Goal: Task Accomplishment & Management: Understand process/instructions

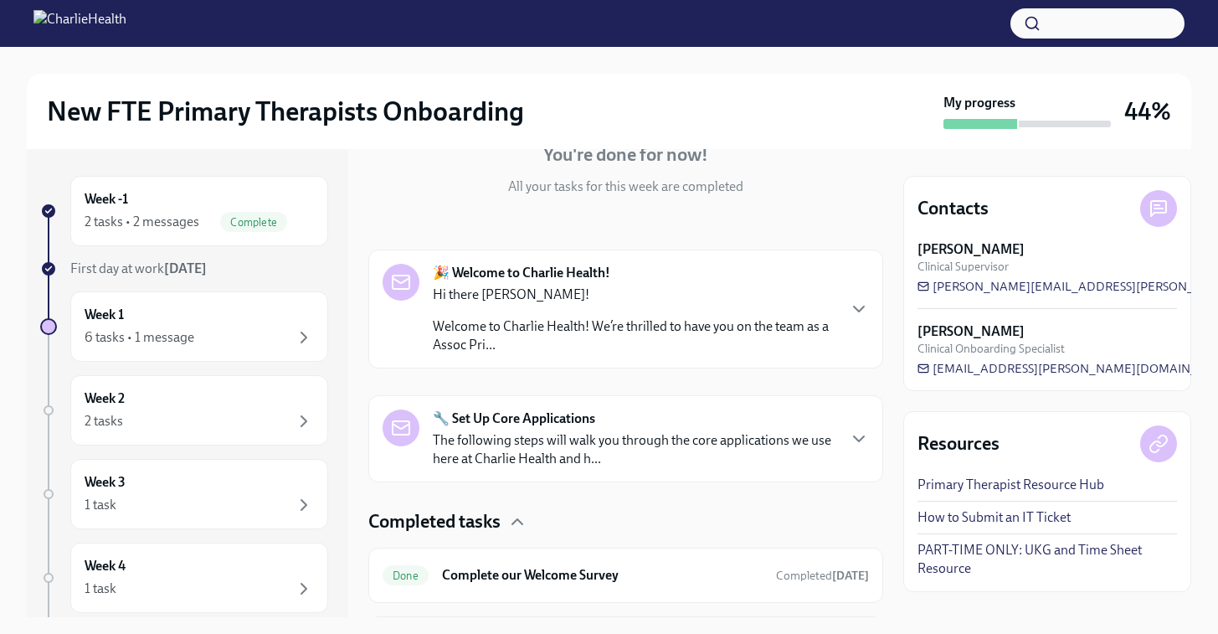
scroll to position [284, 0]
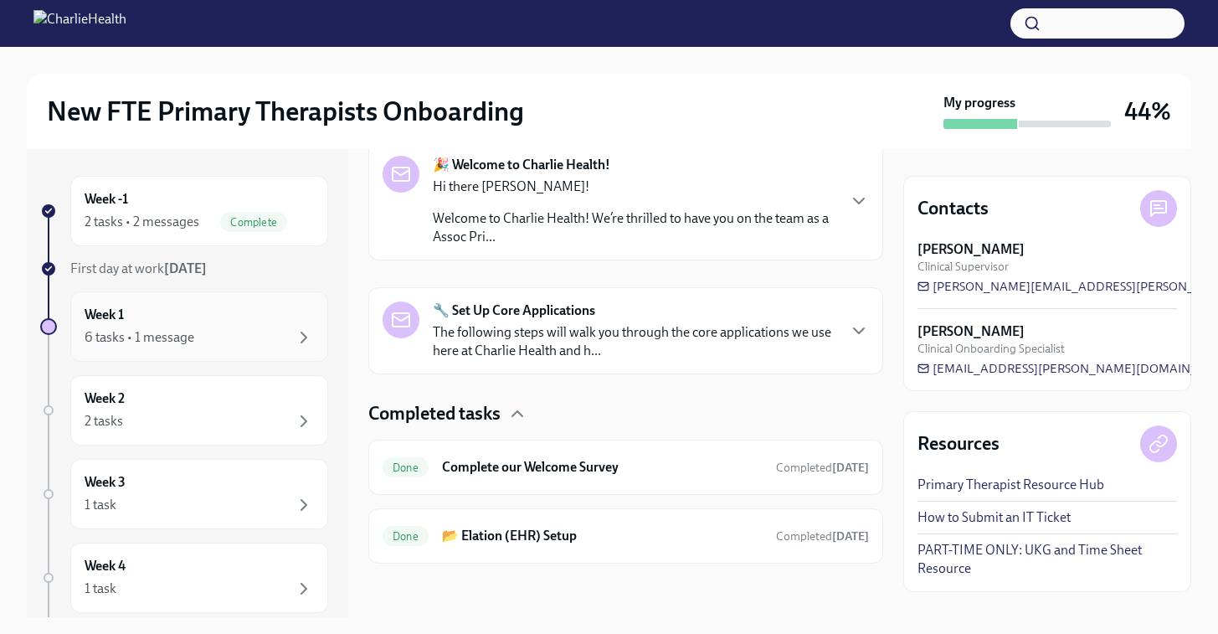
click at [213, 356] on div "Week 1 6 tasks • 1 message" at bounding box center [199, 326] width 258 height 70
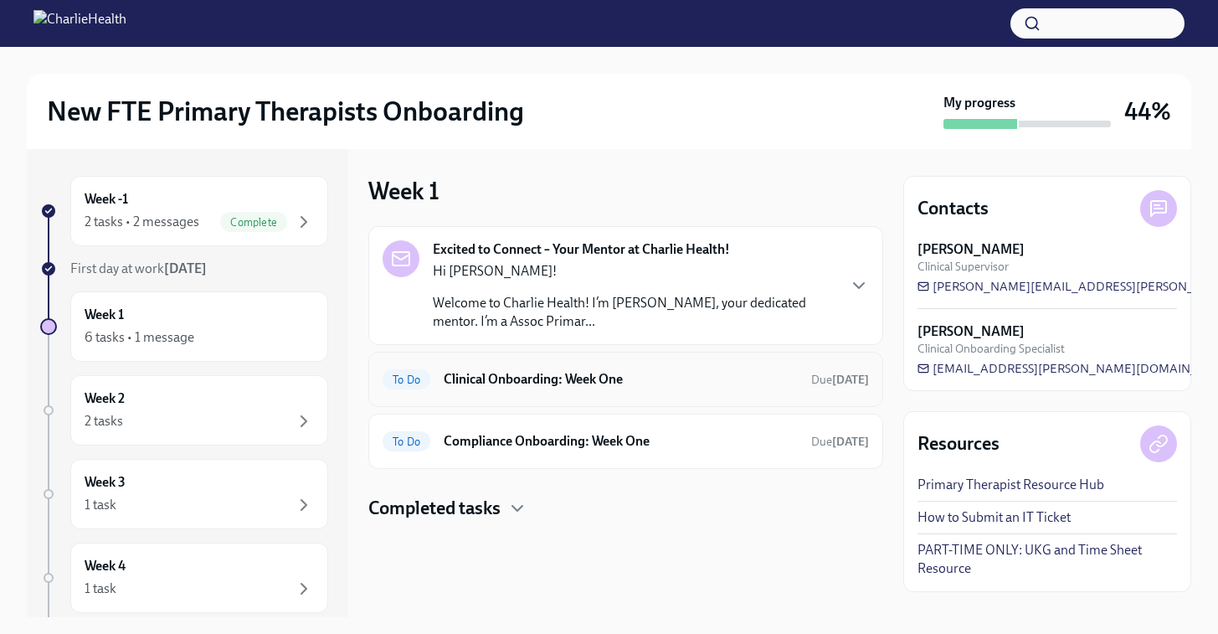
click at [599, 383] on h6 "Clinical Onboarding: Week One" at bounding box center [621, 379] width 354 height 18
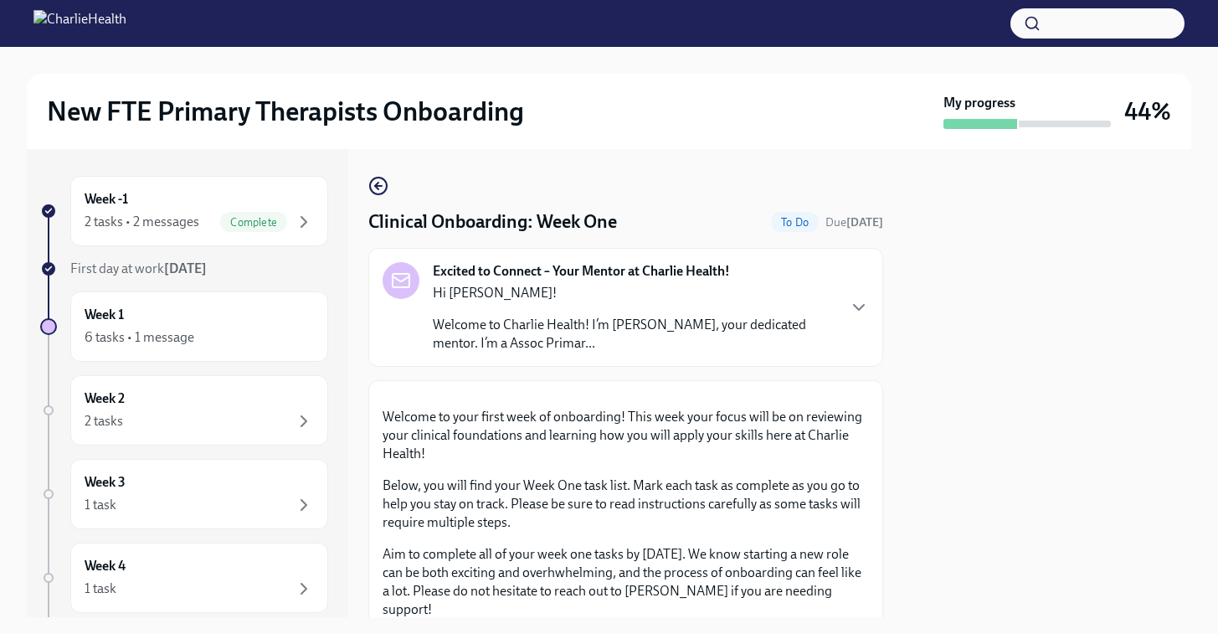
click at [571, 278] on strong "Excited to Connect – Your Mentor at Charlie Health!" at bounding box center [581, 271] width 297 height 18
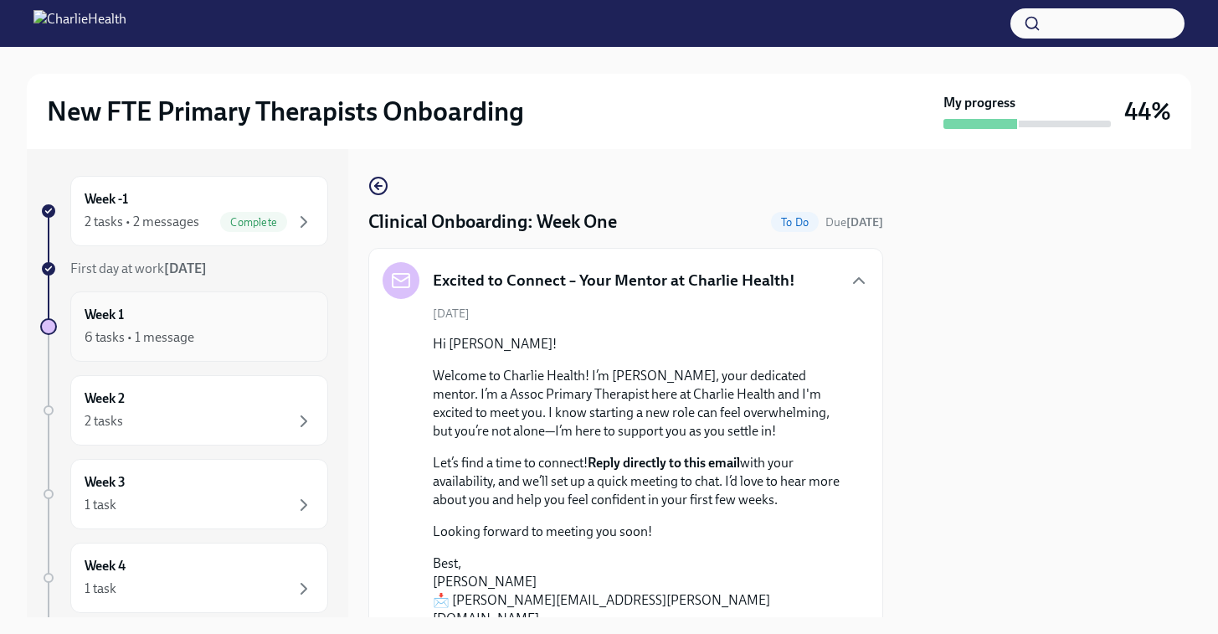
click at [167, 337] on div "6 tasks • 1 message" at bounding box center [140, 337] width 110 height 18
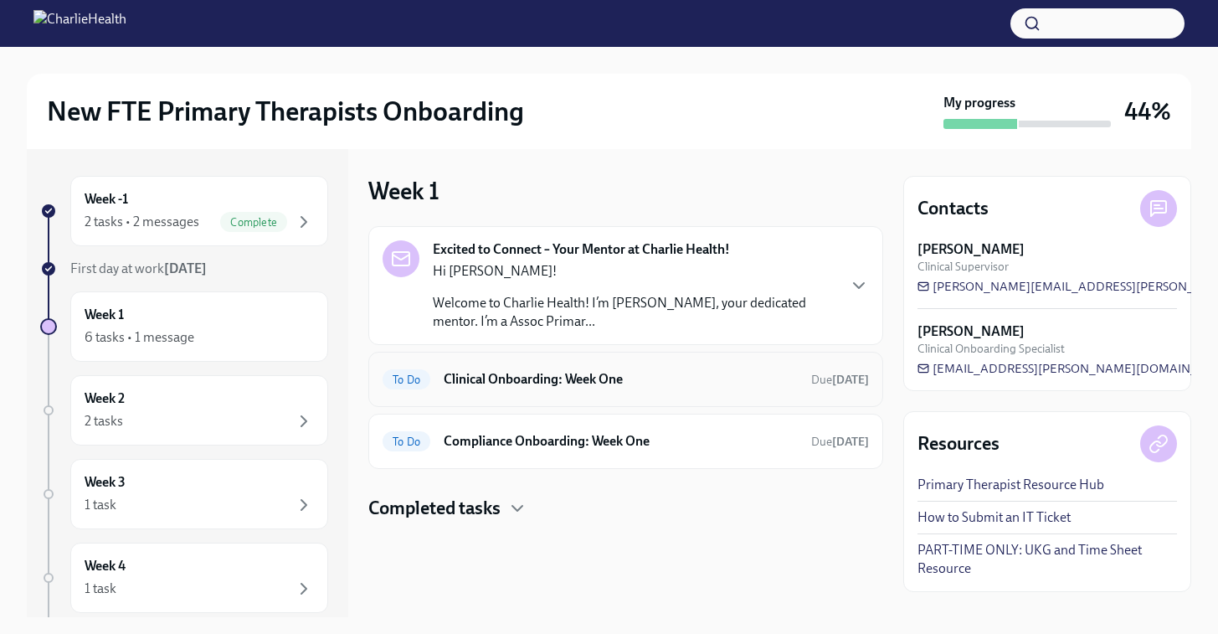
click at [563, 368] on div "To Do Clinical Onboarding: Week One Due [DATE]" at bounding box center [626, 379] width 486 height 27
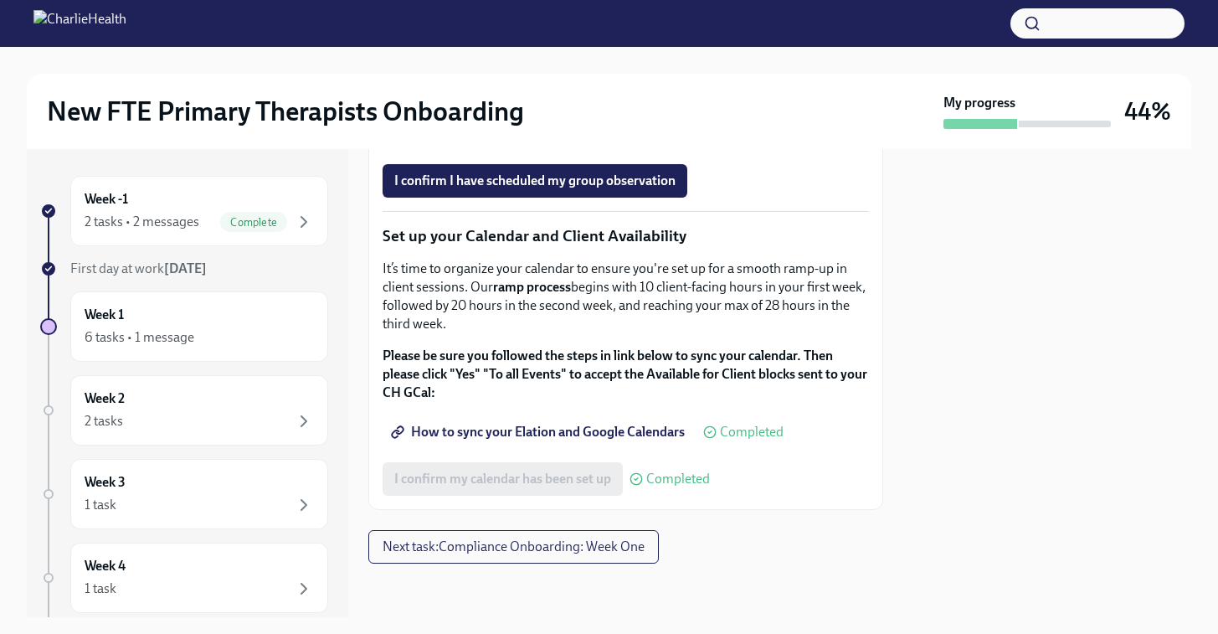
scroll to position [2792, 0]
click at [259, 213] on div "Complete" at bounding box center [253, 222] width 67 height 20
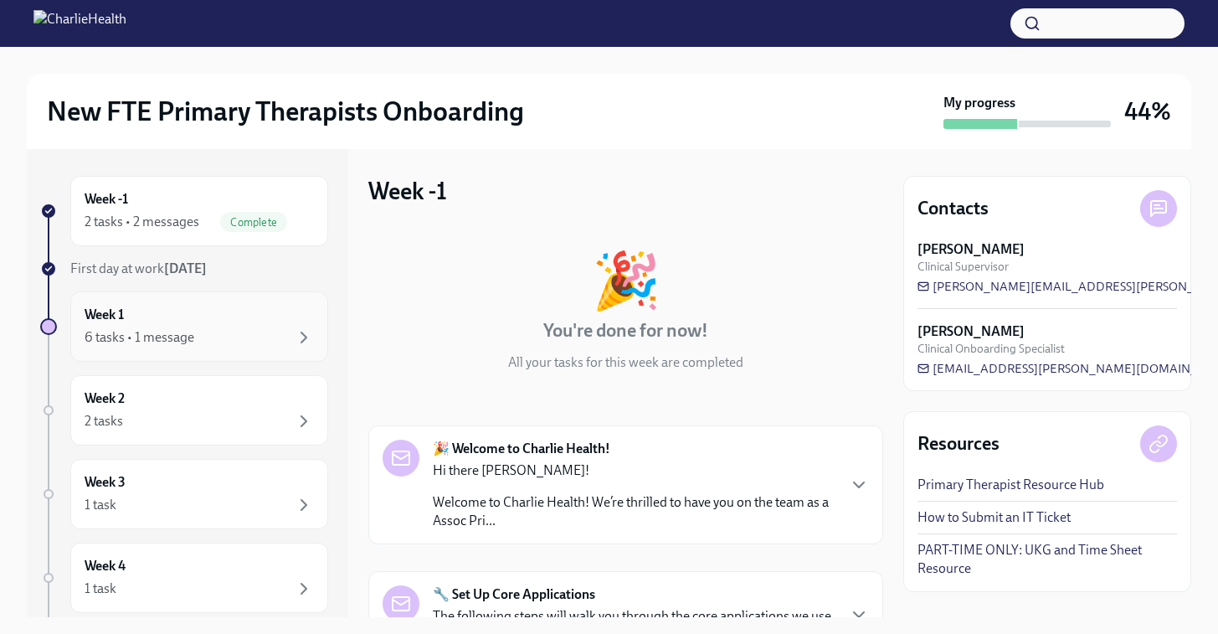
click at [229, 321] on div "Week 1 6 tasks • 1 message" at bounding box center [199, 327] width 229 height 42
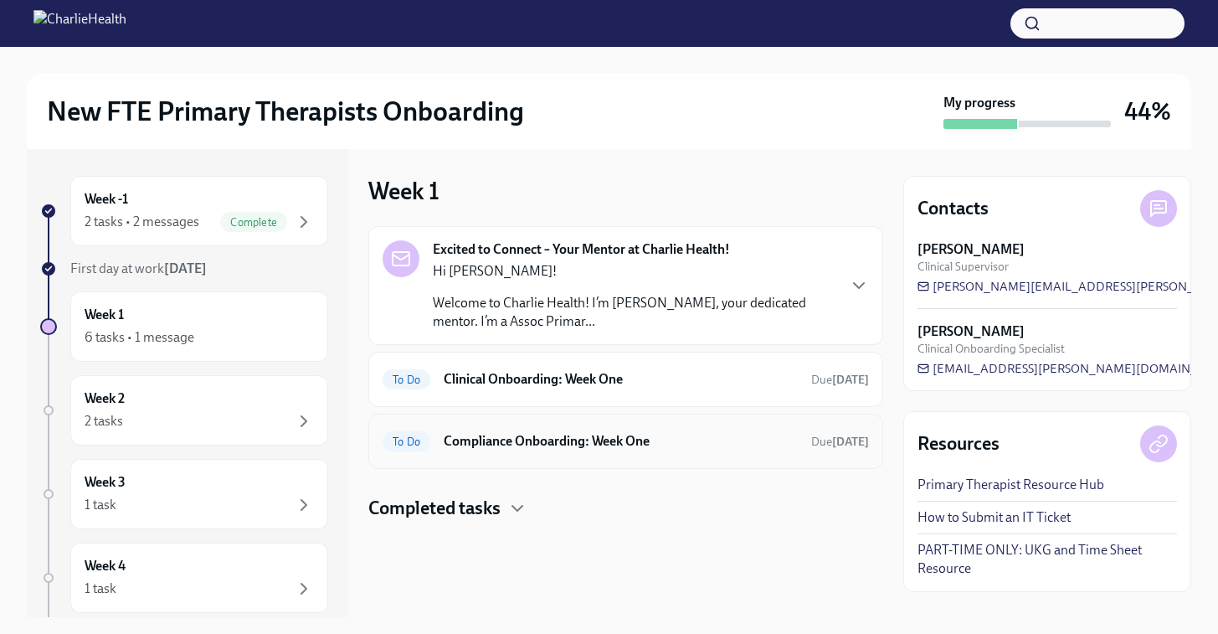
click at [626, 445] on h6 "Compliance Onboarding: Week One" at bounding box center [621, 441] width 354 height 18
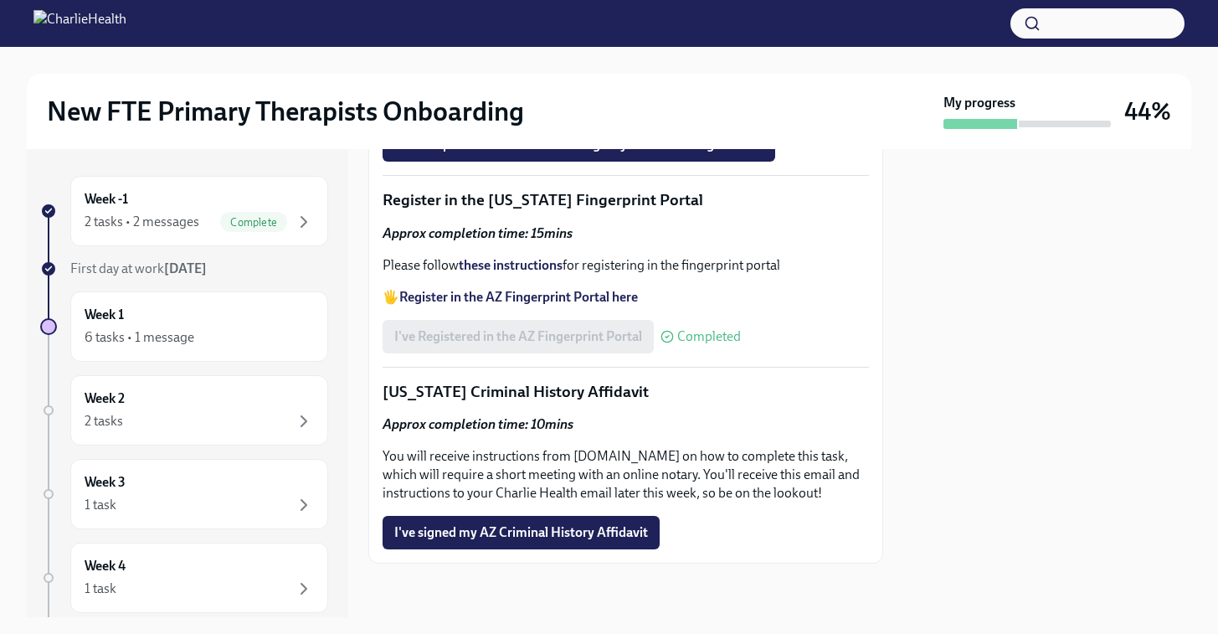
scroll to position [2481, 0]
click at [162, 217] on div "2 tasks • 2 messages" at bounding box center [142, 222] width 115 height 18
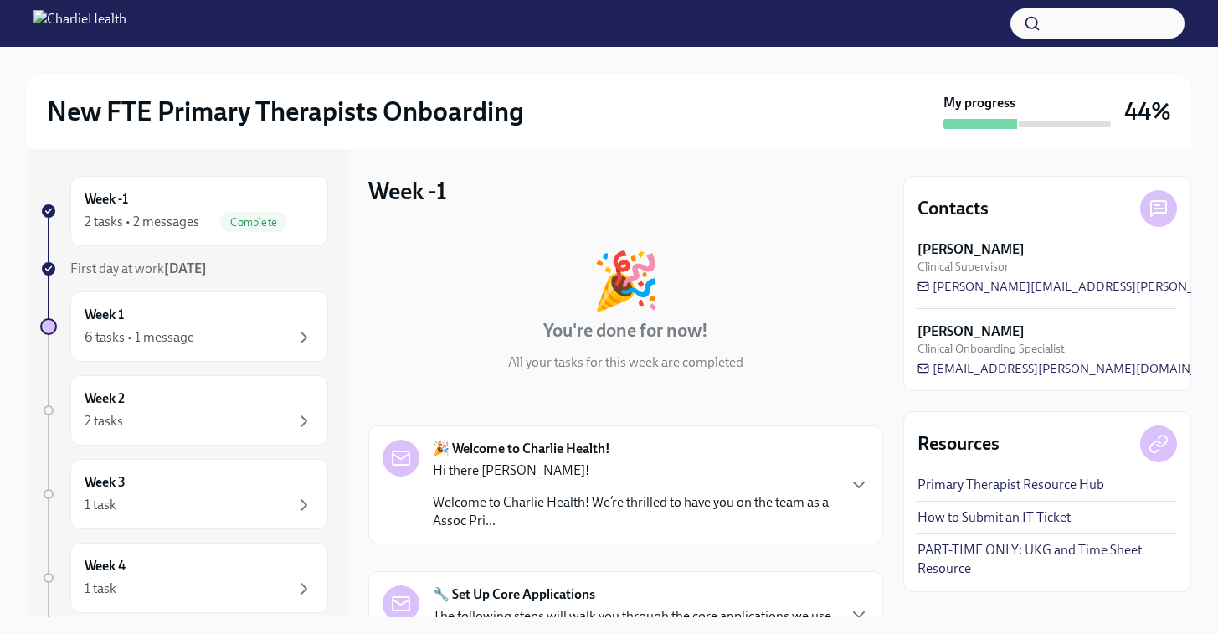
click at [794, 455] on div "🎉 Welcome to Charlie Health! Hi there [GEOGRAPHIC_DATA]! Welcome to Charlie Hea…" at bounding box center [634, 484] width 403 height 90
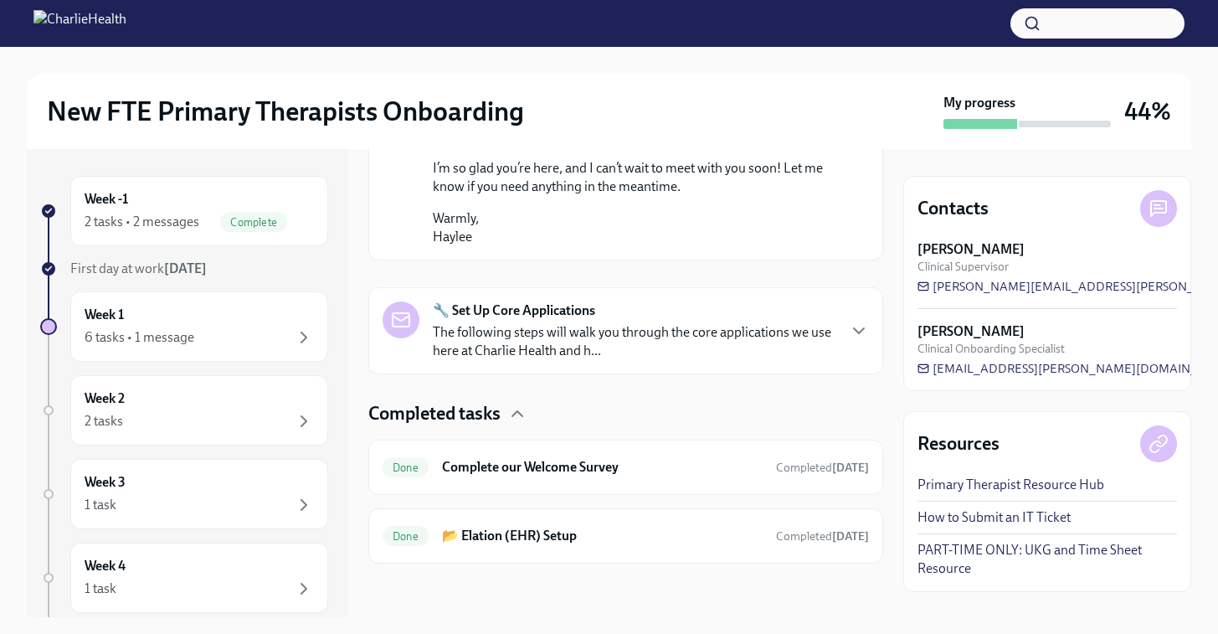
scroll to position [1354, 0]
click at [585, 466] on h6 "Complete our Welcome Survey" at bounding box center [602, 467] width 321 height 18
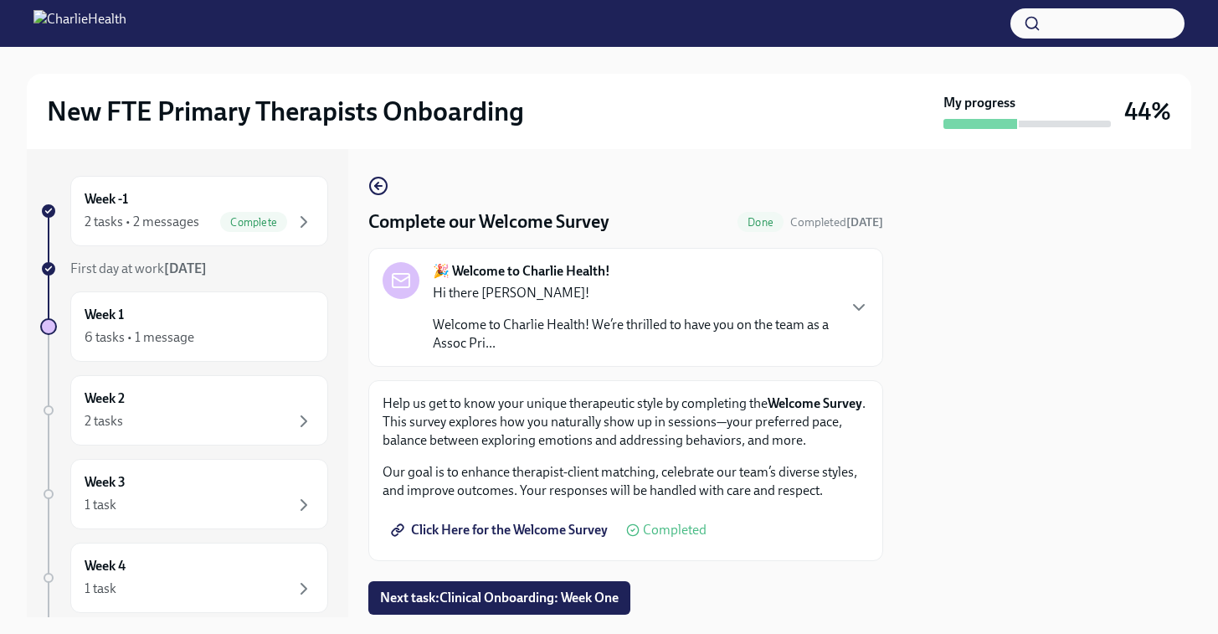
scroll to position [51, 0]
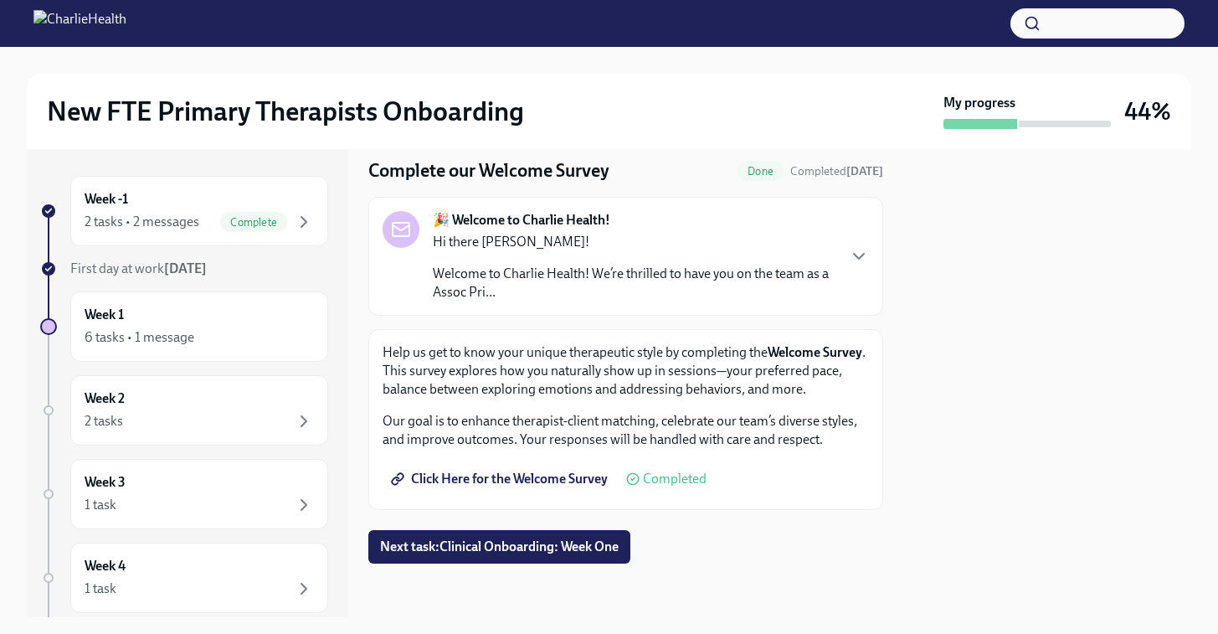
click at [829, 301] on div "🎉 Welcome to Charlie Health! Hi there [GEOGRAPHIC_DATA]! Welcome to Charlie Hea…" at bounding box center [625, 256] width 515 height 119
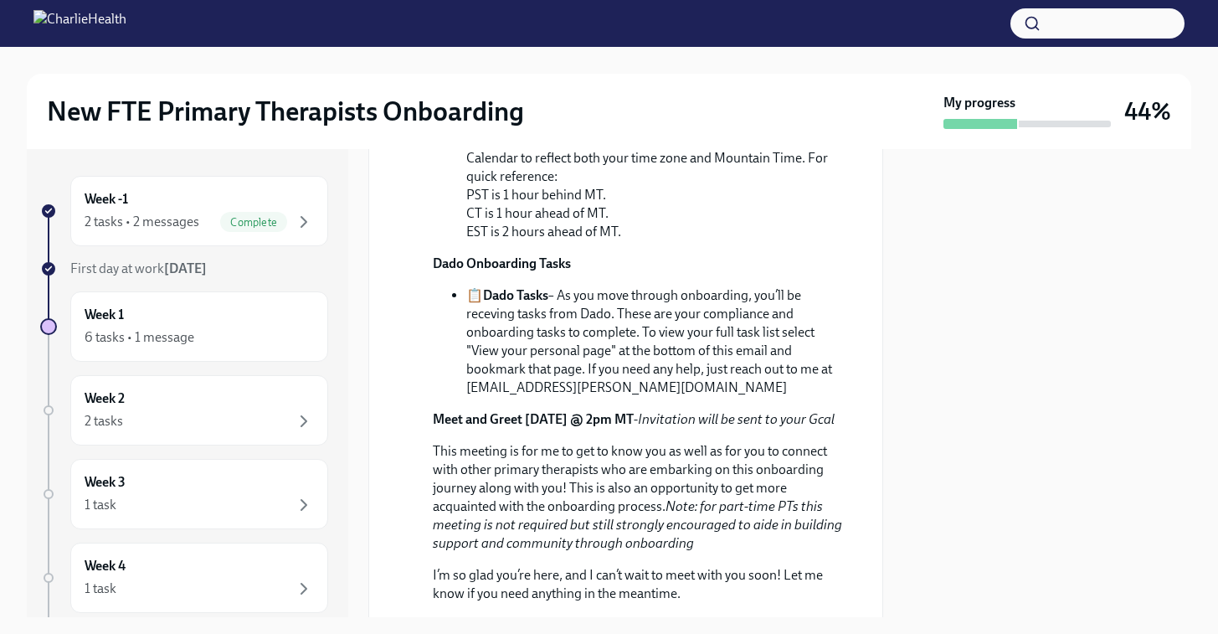
scroll to position [1123, 0]
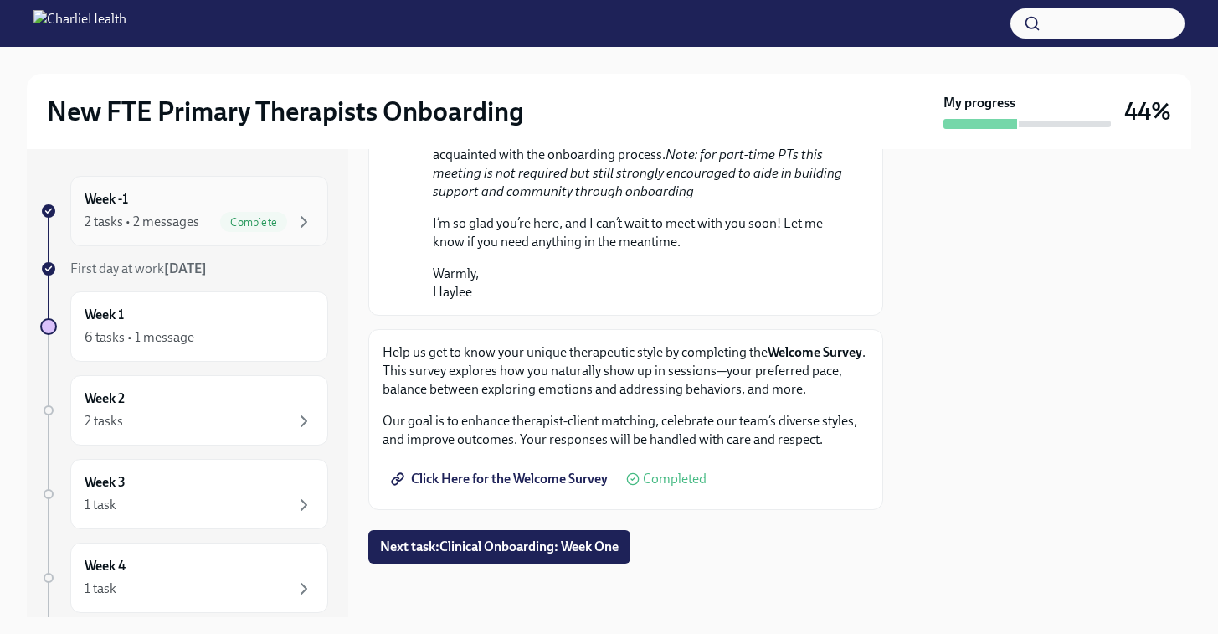
click at [237, 225] on span "Complete" at bounding box center [253, 222] width 67 height 13
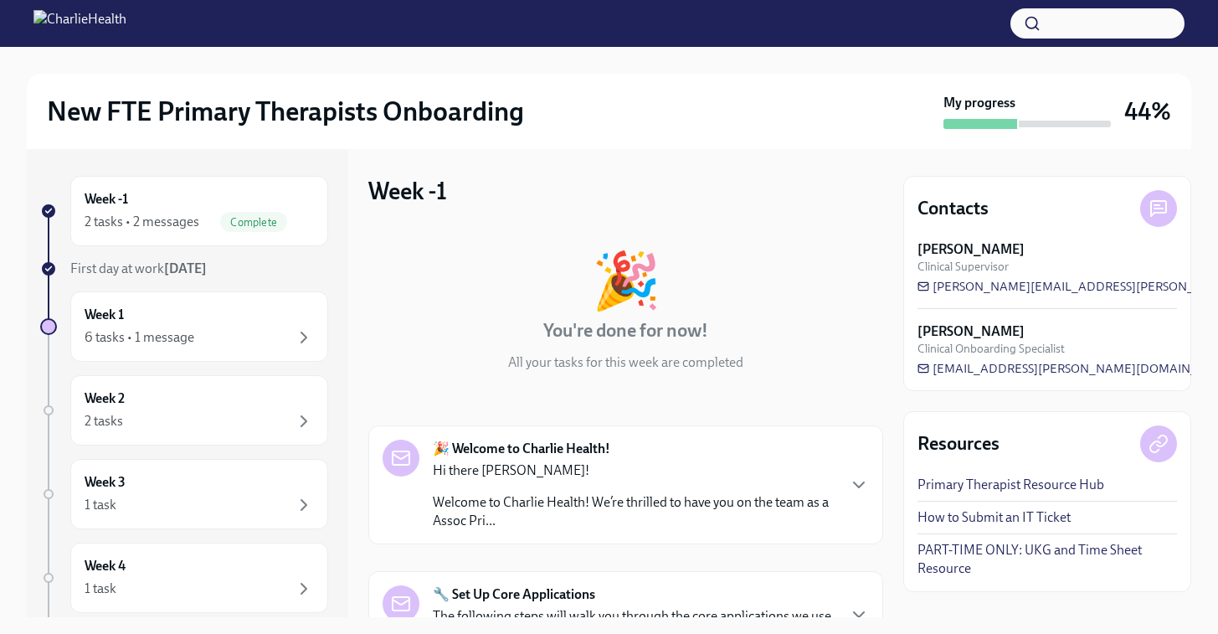
scroll to position [284, 0]
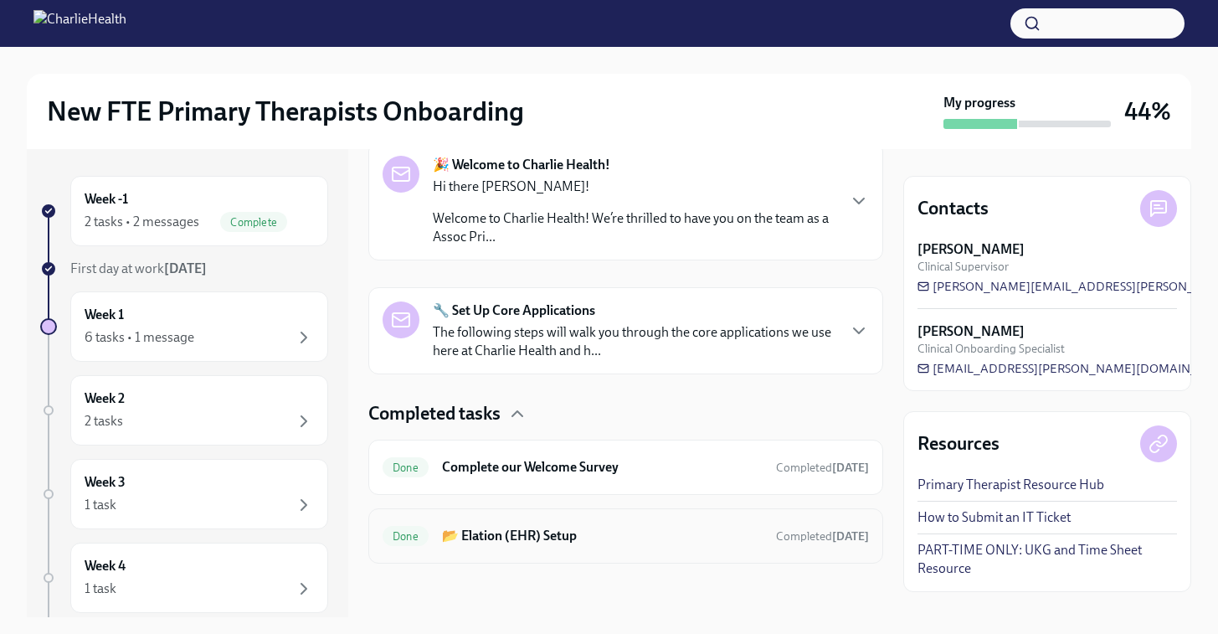
click at [609, 542] on h6 "📂 Elation (EHR) Setup" at bounding box center [602, 536] width 321 height 18
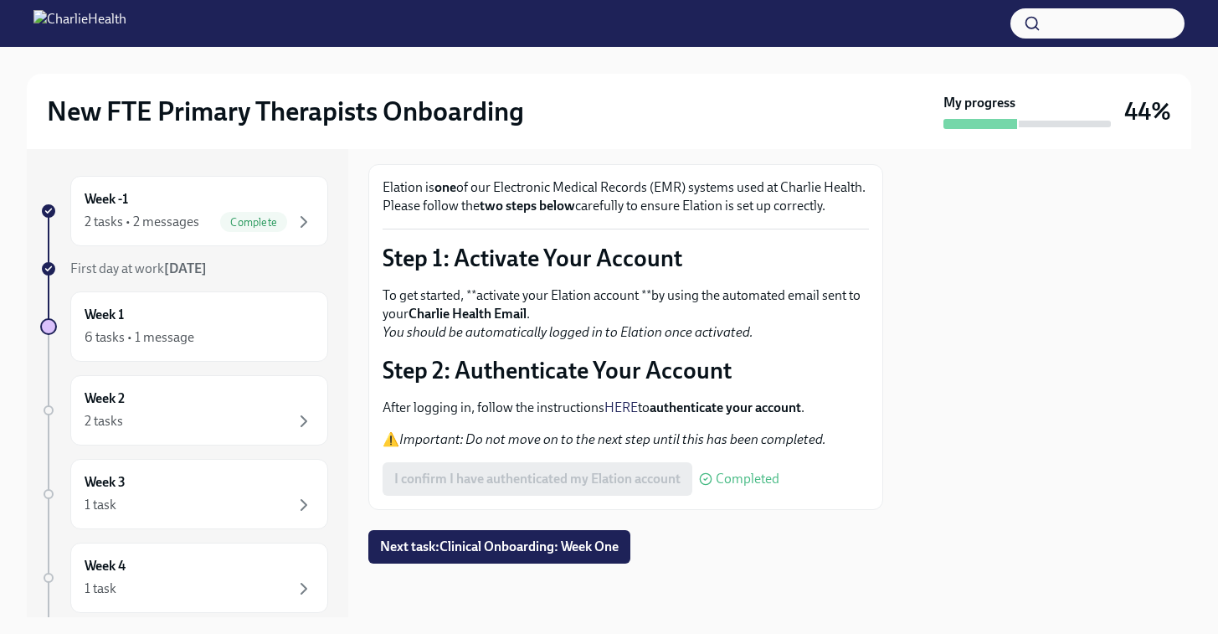
scroll to position [100, 0]
click at [160, 533] on div "Week -1 2 tasks • 2 messages Complete First day at work [DATE] Week 1 6 tasks •…" at bounding box center [184, 527] width 288 height 703
click at [170, 512] on div "1 task" at bounding box center [199, 505] width 229 height 20
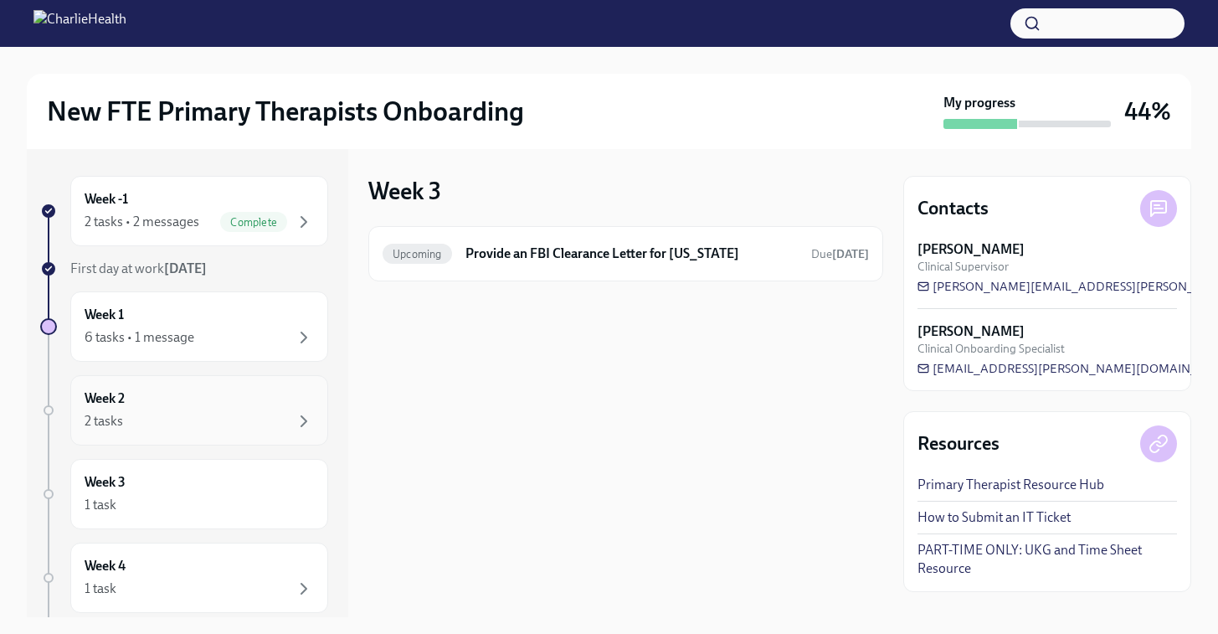
click at [200, 429] on div "2 tasks" at bounding box center [199, 421] width 229 height 20
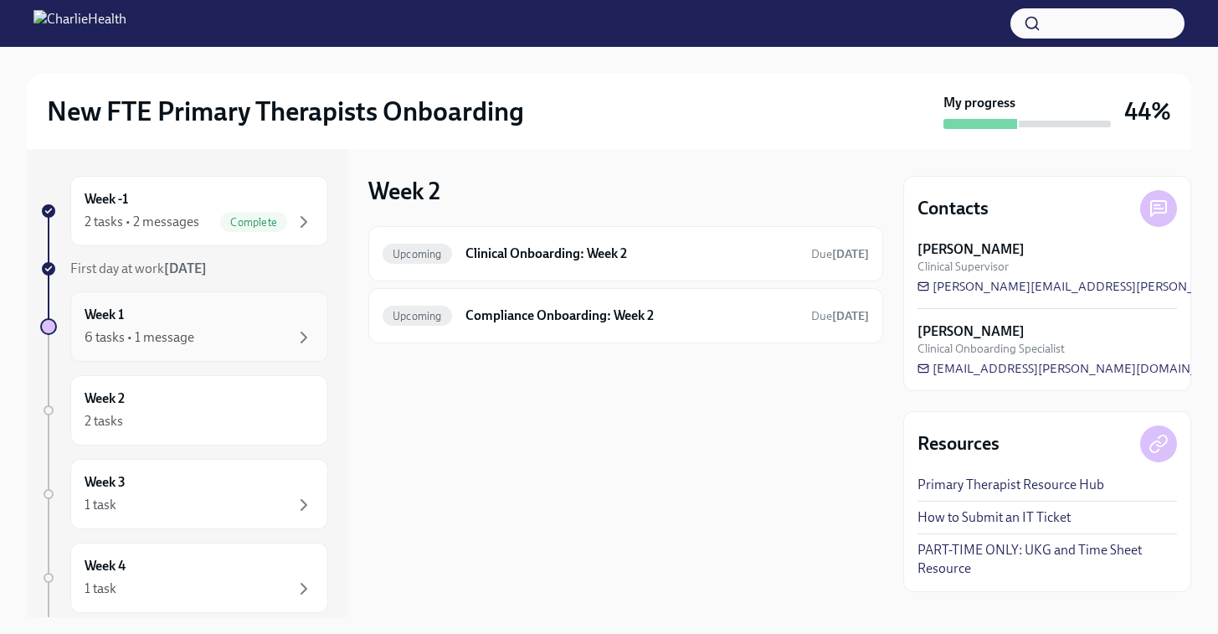
click at [242, 335] on div "6 tasks • 1 message" at bounding box center [199, 337] width 229 height 20
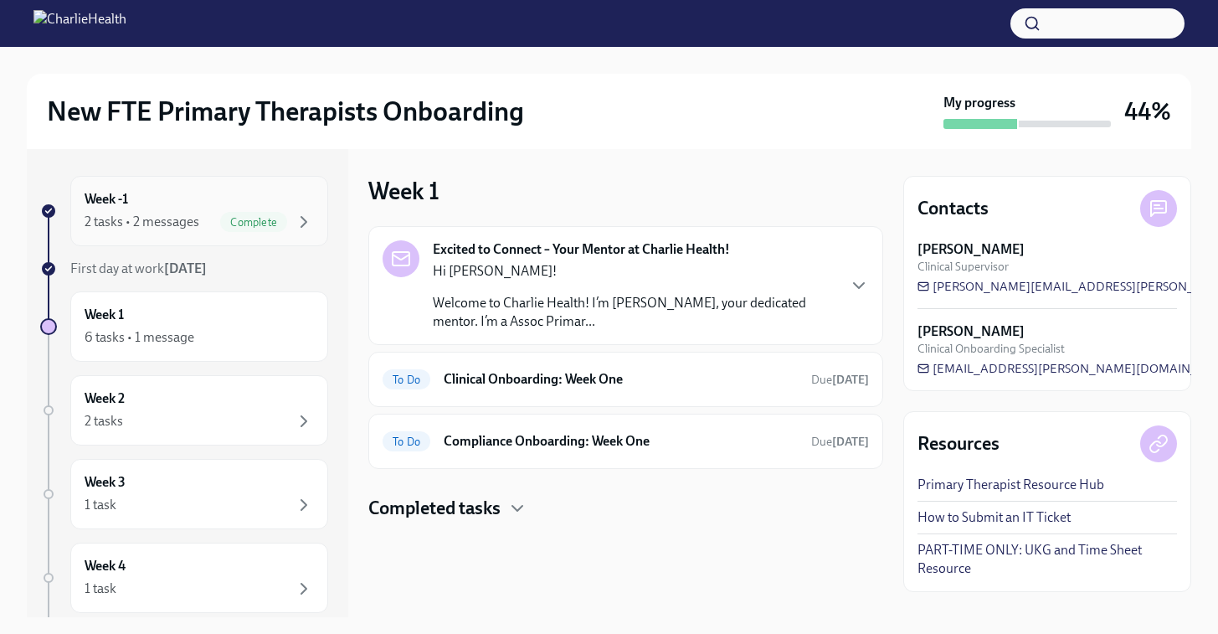
click at [156, 223] on div "2 tasks • 2 messages" at bounding box center [142, 222] width 115 height 18
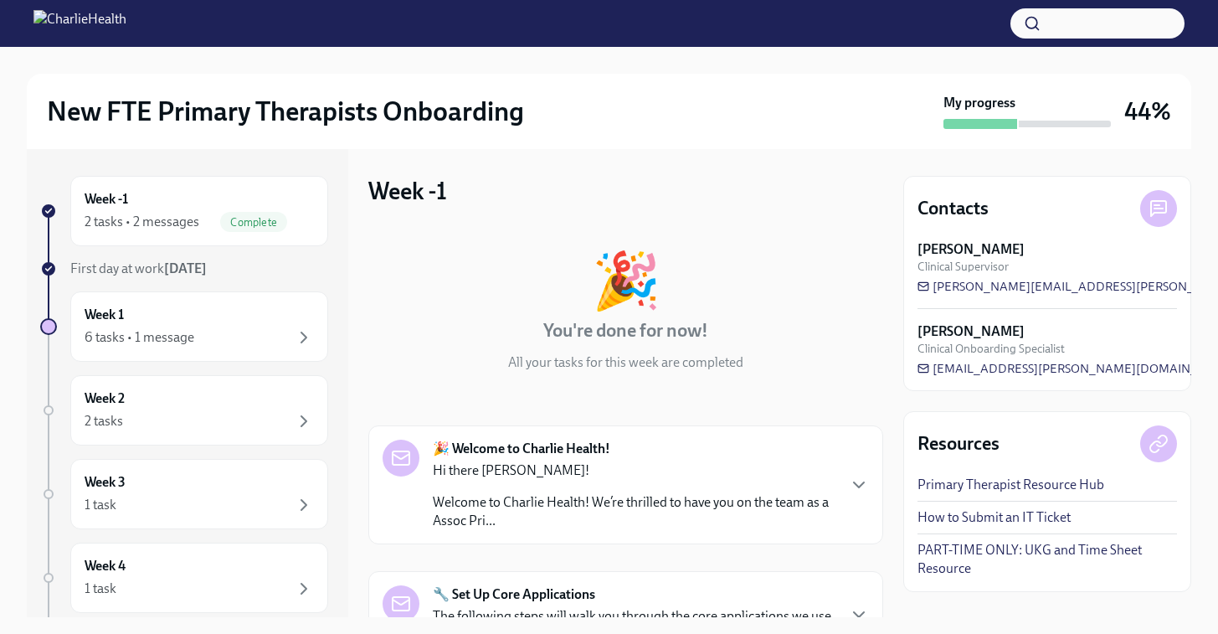
scroll to position [284, 0]
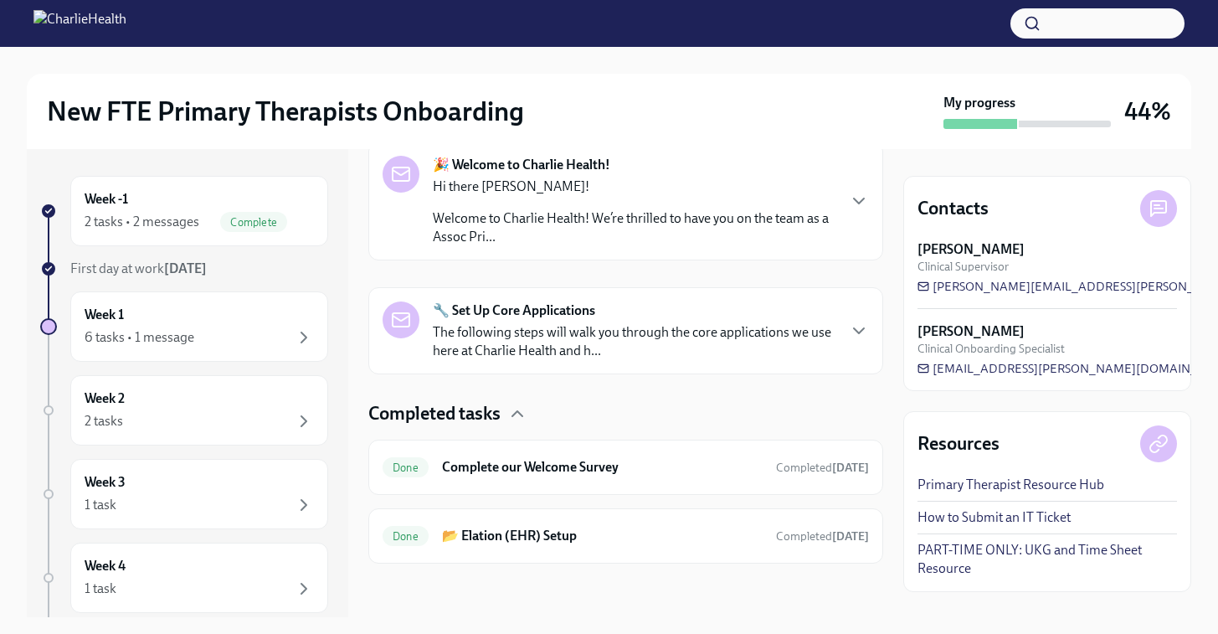
click at [592, 326] on p "The following steps will walk you through the core applications we use here at …" at bounding box center [634, 341] width 403 height 37
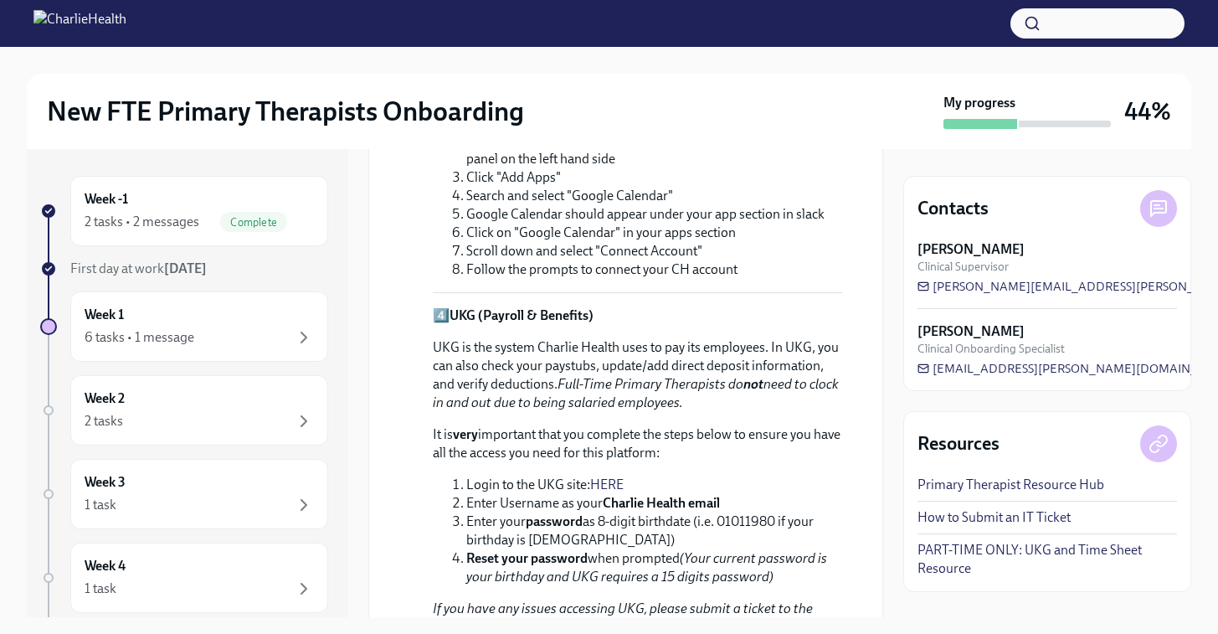
scroll to position [1531, 0]
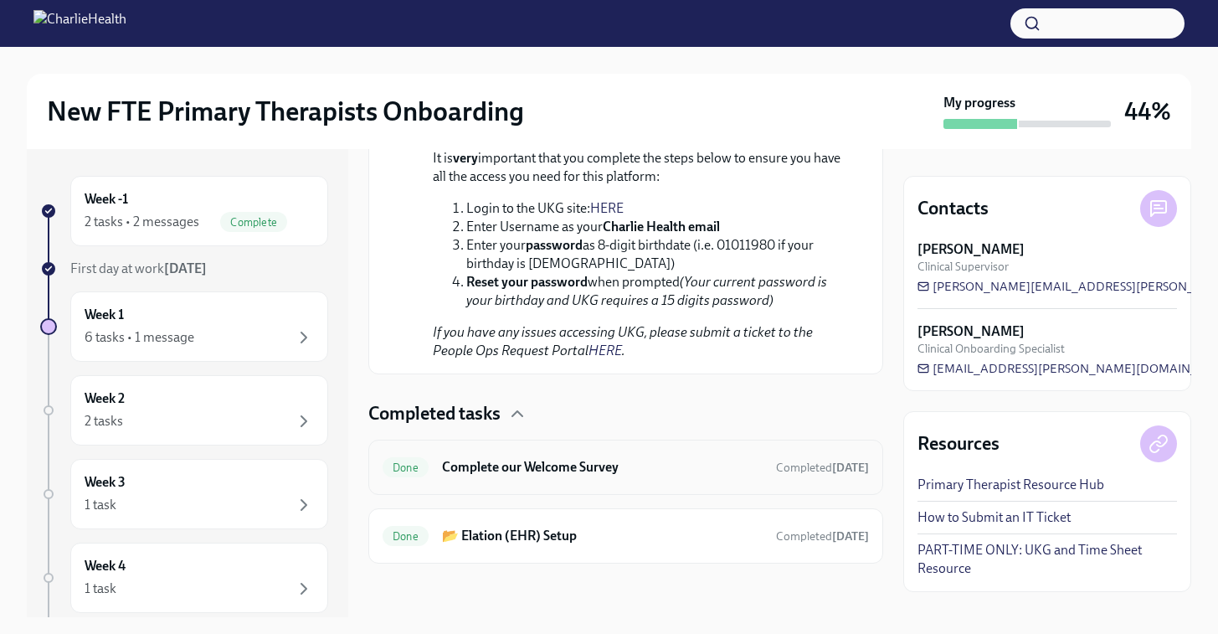
click at [638, 488] on div "Done Complete our Welcome Survey Completed [DATE]" at bounding box center [625, 466] width 515 height 55
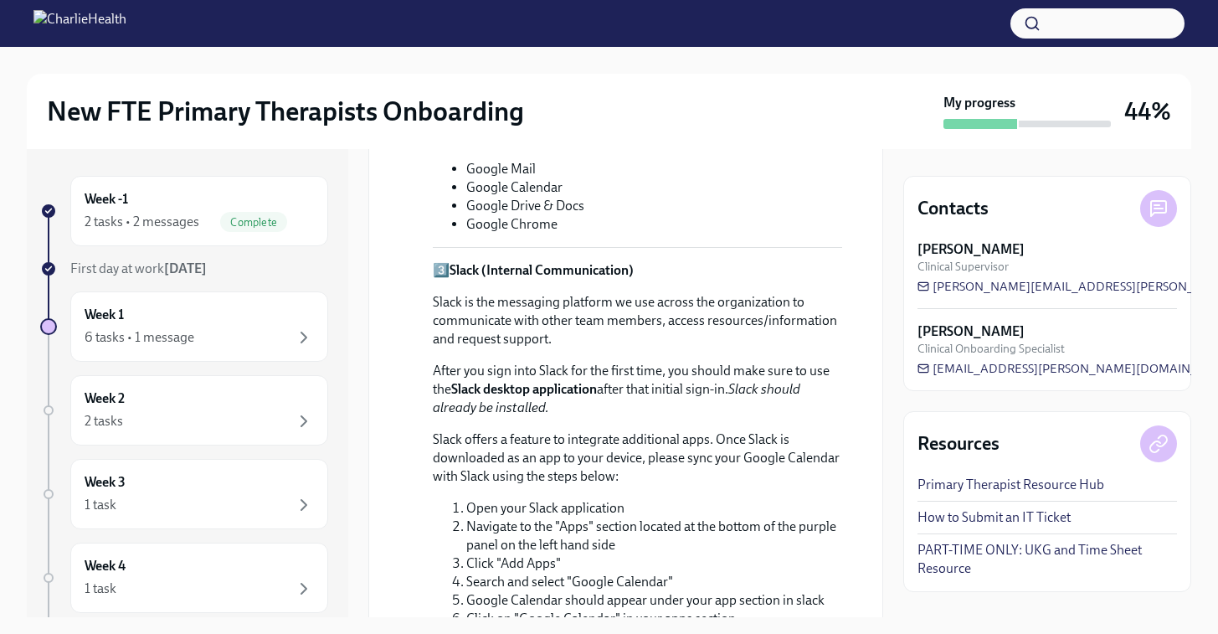
scroll to position [0, 0]
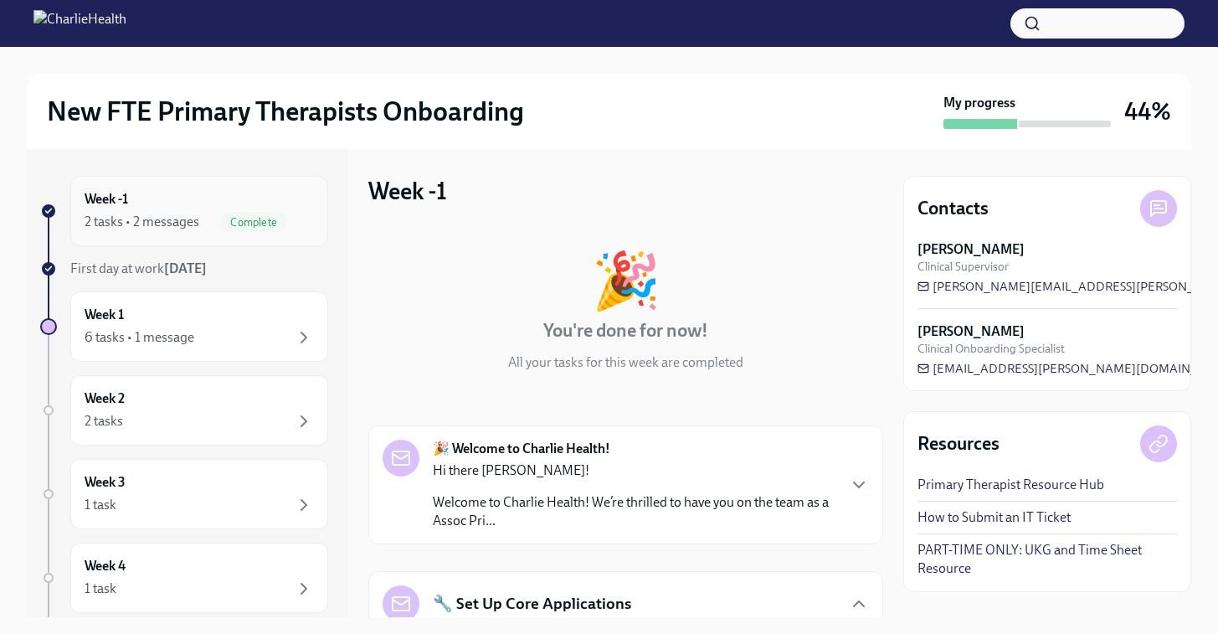
click at [146, 223] on div "2 tasks • 2 messages" at bounding box center [142, 222] width 115 height 18
click at [176, 230] on div "2 tasks • 2 messages" at bounding box center [142, 222] width 115 height 18
click at [835, 598] on div "🔧 Set Up Core Applications" at bounding box center [626, 603] width 486 height 37
click at [868, 602] on icon "button" at bounding box center [859, 603] width 20 height 20
click at [841, 480] on div "🎉 Welcome to Charlie Health! Hi there [GEOGRAPHIC_DATA]! Welcome to Charlie Hea…" at bounding box center [626, 484] width 486 height 90
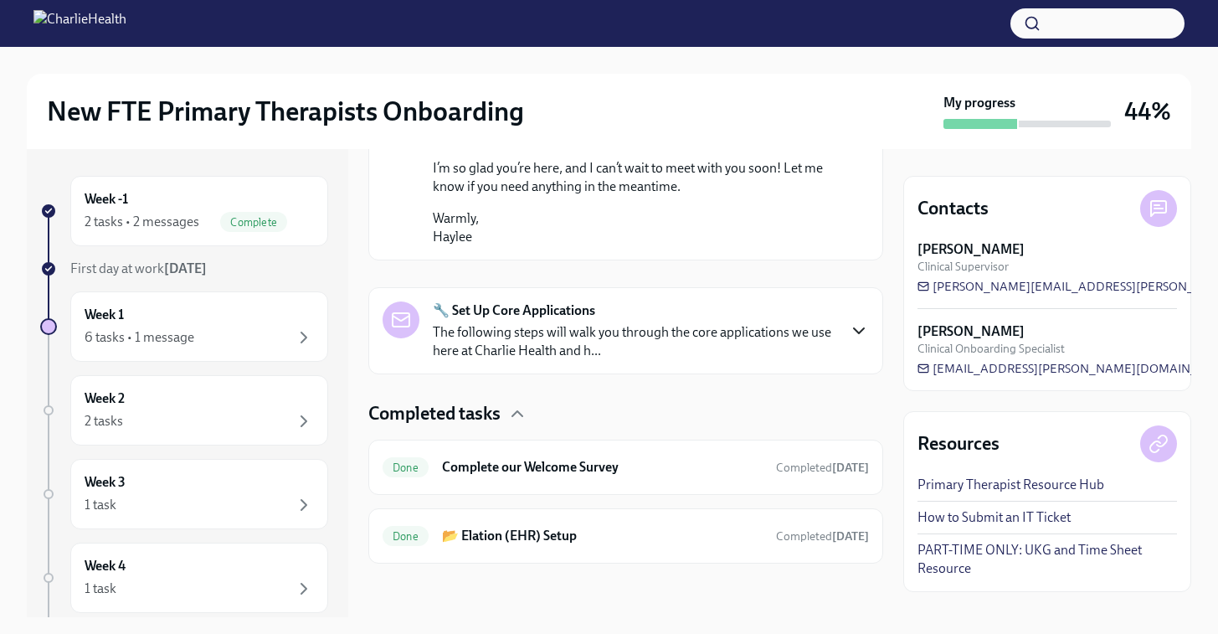
scroll to position [1354, 0]
click at [537, 477] on div "Done Complete our Welcome Survey Completed [DATE]" at bounding box center [626, 467] width 486 height 27
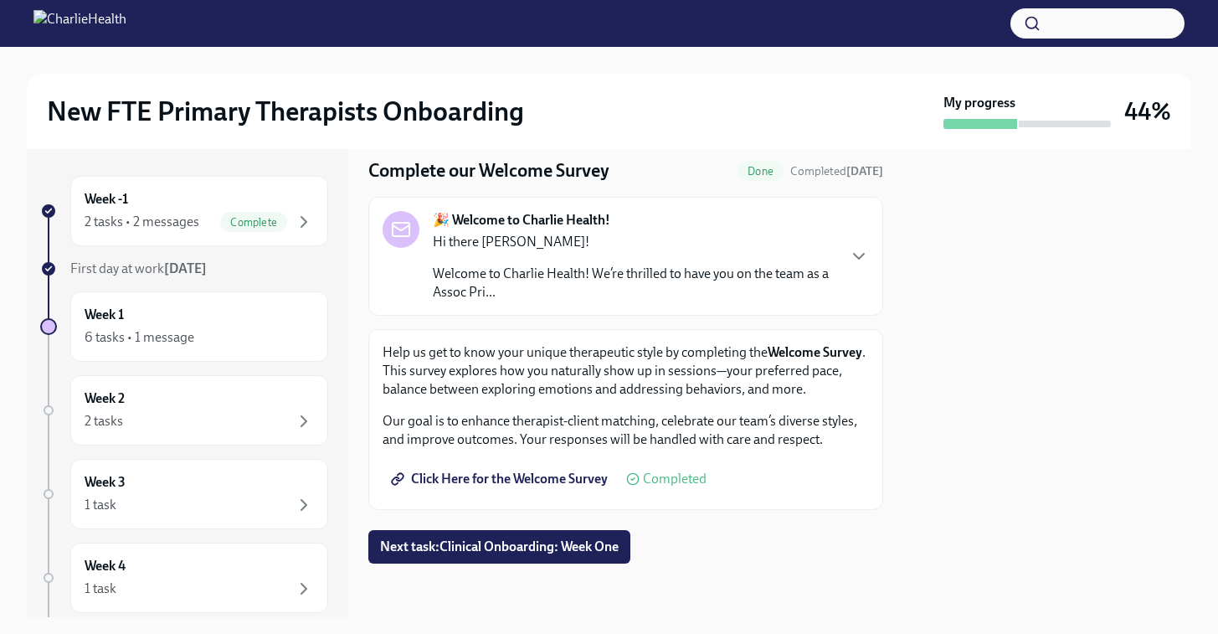
scroll to position [50, 0]
click at [536, 557] on button "Next task : Clinical Onboarding: Week One" at bounding box center [499, 547] width 262 height 33
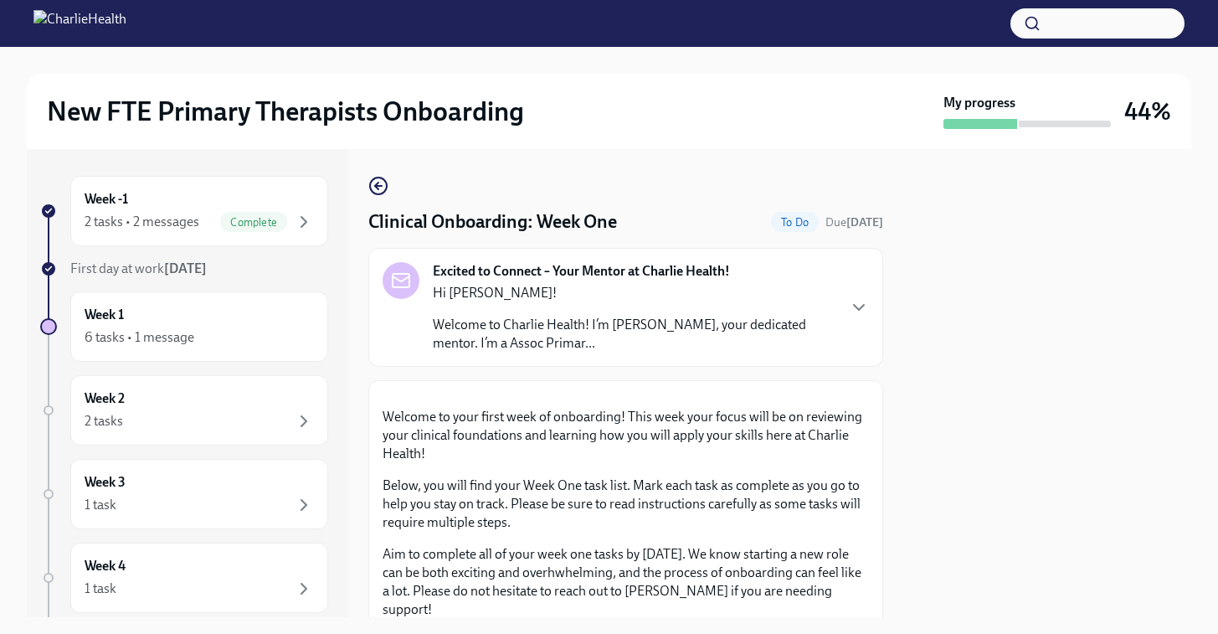
scroll to position [12, 0]
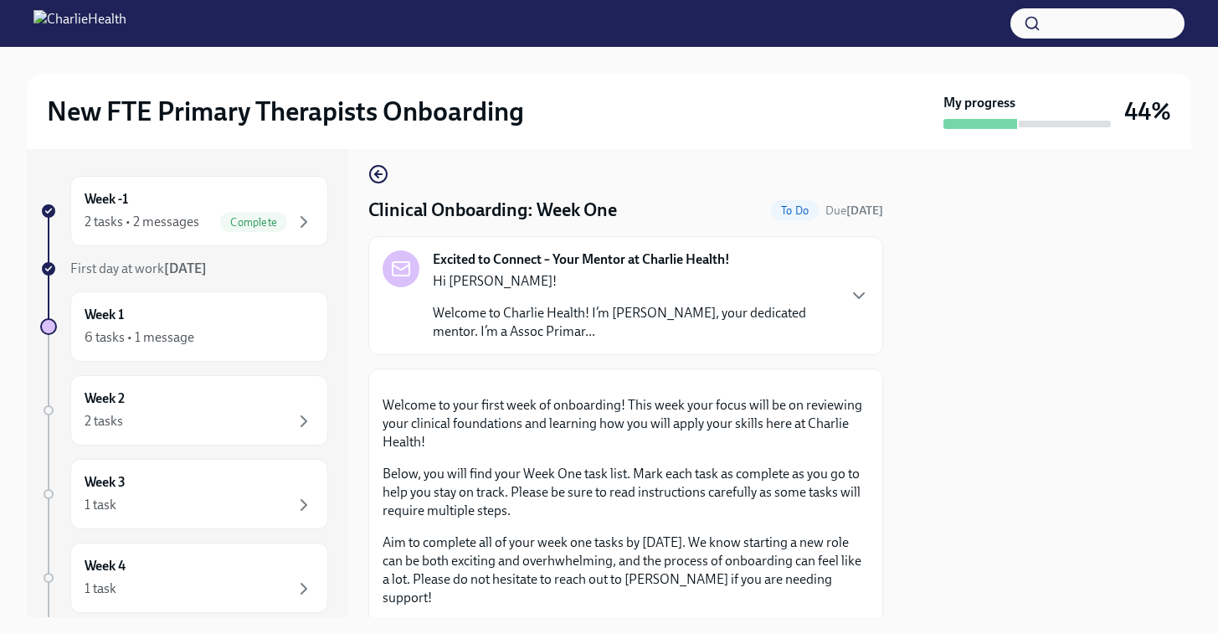
click at [694, 310] on p "Welcome to Charlie Health! I’m [PERSON_NAME], your dedicated mentor. I’m a Asso…" at bounding box center [634, 322] width 403 height 37
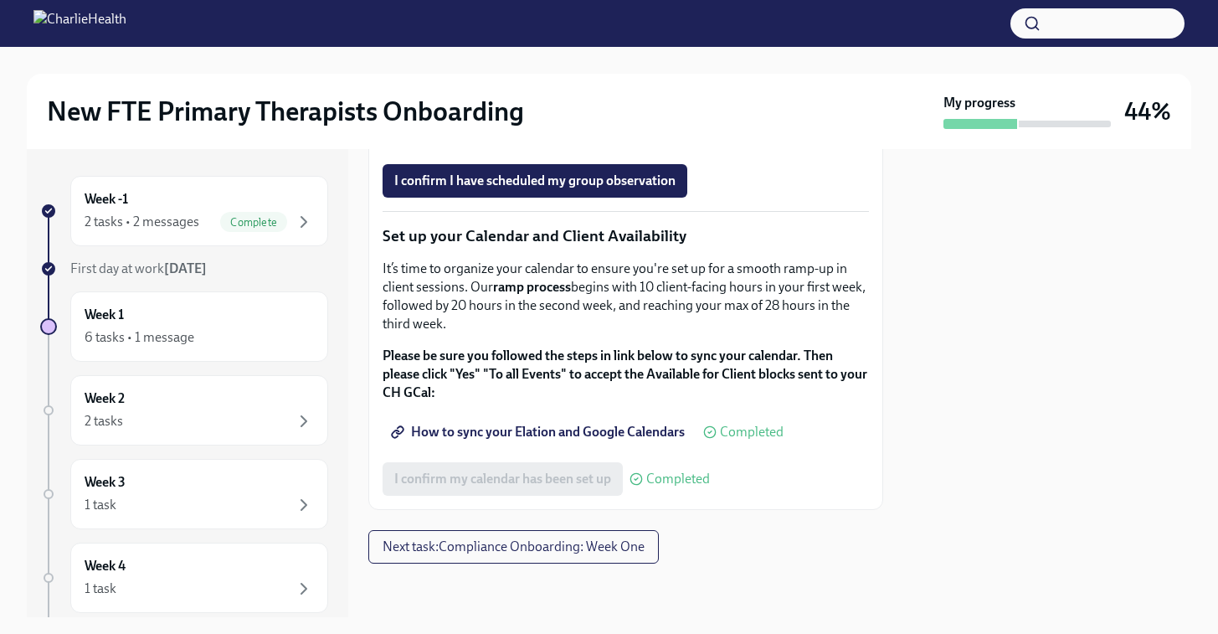
scroll to position [3067, 0]
click at [577, 545] on span "Next task : Compliance Onboarding: Week One" at bounding box center [514, 546] width 262 height 17
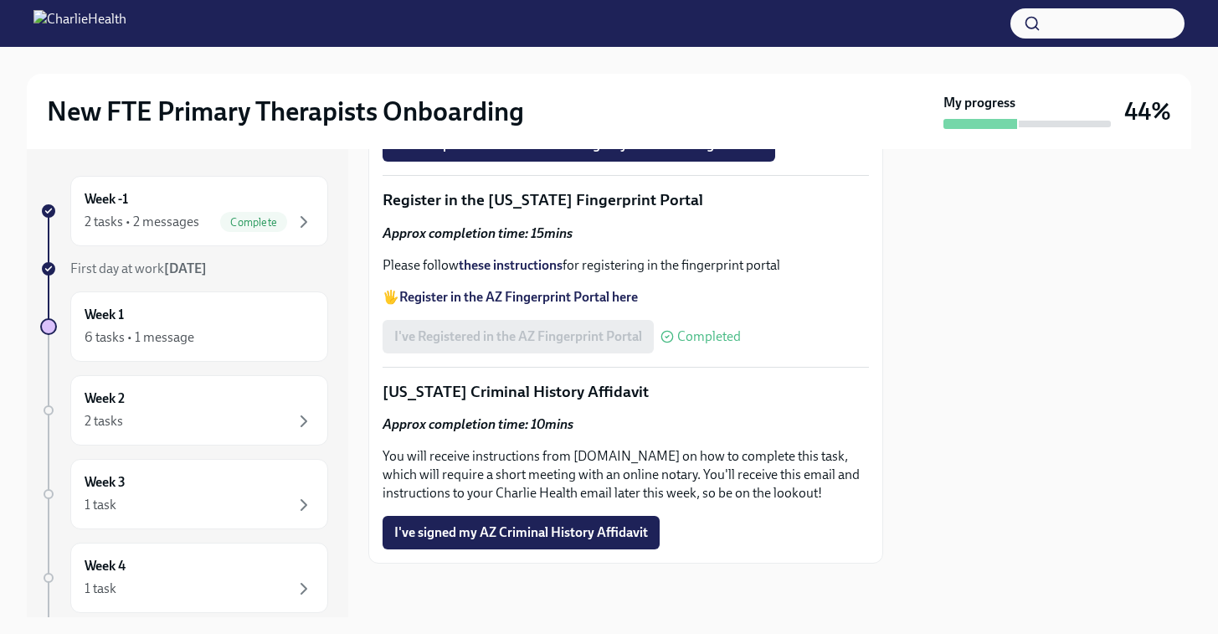
scroll to position [2756, 0]
